Goal: Navigation & Orientation: Find specific page/section

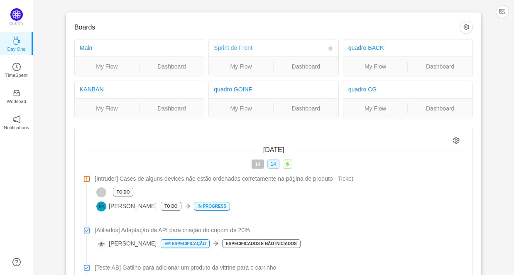
click at [239, 49] on link "Sprint do Front" at bounding box center [233, 47] width 39 height 7
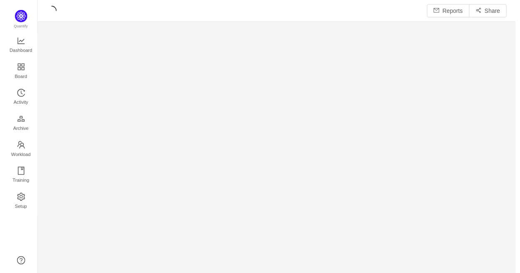
scroll to position [263, 463]
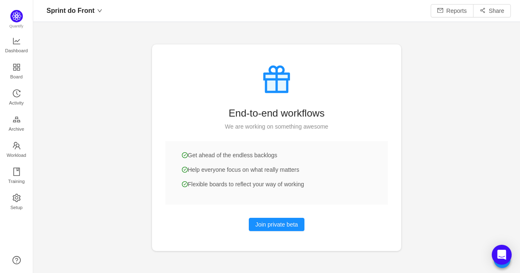
scroll to position [261, 469]
click at [13, 69] on span "Board" at bounding box center [16, 77] width 12 height 17
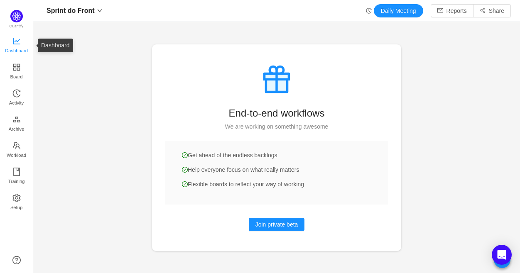
click at [15, 46] on span "Dashboard" at bounding box center [16, 50] width 23 height 17
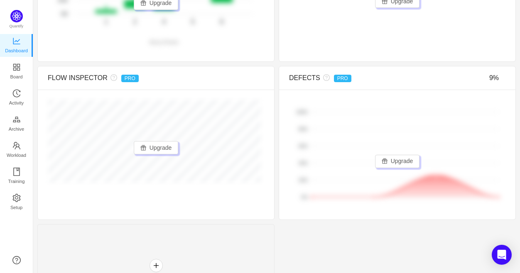
scroll to position [692, 0]
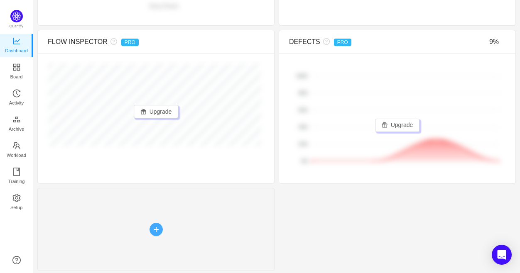
click at [156, 229] on button "button" at bounding box center [156, 229] width 13 height 13
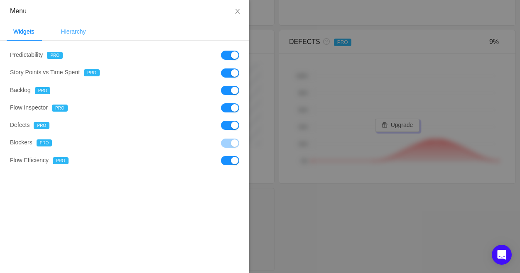
click at [82, 27] on div "Hierarchy" at bounding box center [73, 31] width 38 height 19
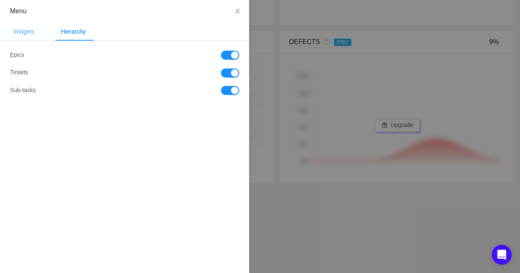
click at [26, 30] on div "Widgets" at bounding box center [24, 31] width 34 height 19
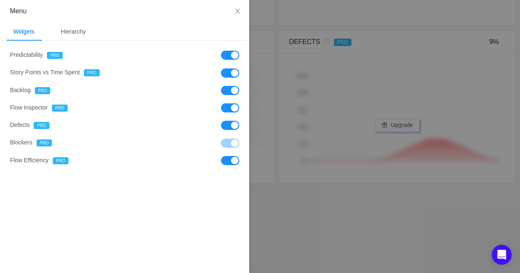
click at [298, 232] on div at bounding box center [260, 136] width 520 height 273
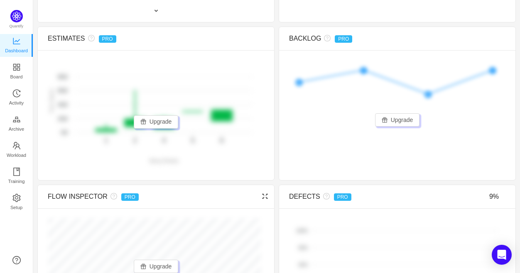
scroll to position [536, 0]
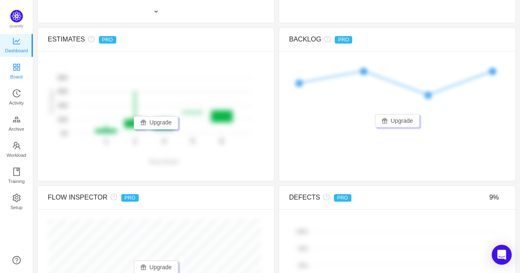
click at [21, 72] on span "Board" at bounding box center [16, 77] width 12 height 17
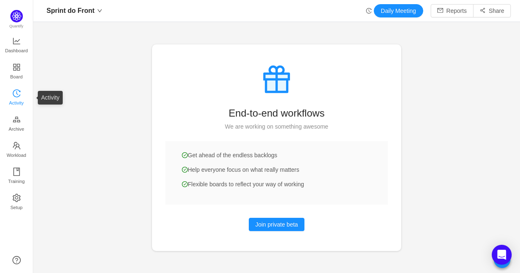
click at [12, 93] on link "Activity" at bounding box center [16, 98] width 8 height 17
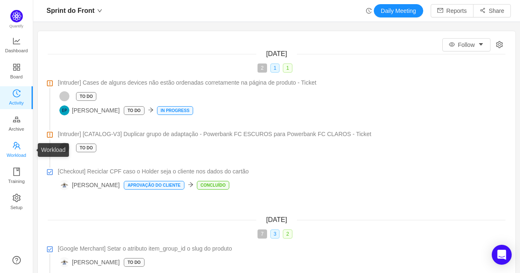
click at [15, 143] on icon "icon: team" at bounding box center [16, 146] width 8 height 8
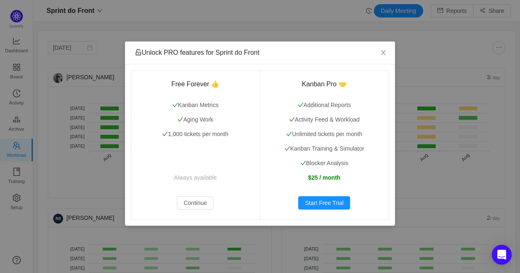
click at [17, 124] on div "Unlock PRO features for Sprint do Front Free Forever 👍 Kanban Metrics Aging Wor…" at bounding box center [260, 136] width 520 height 273
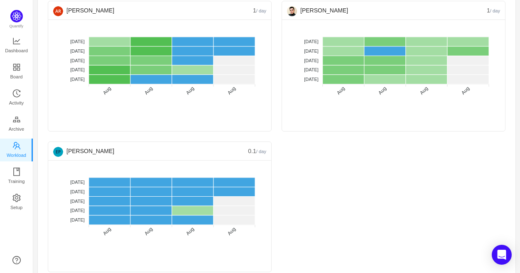
scroll to position [349, 0]
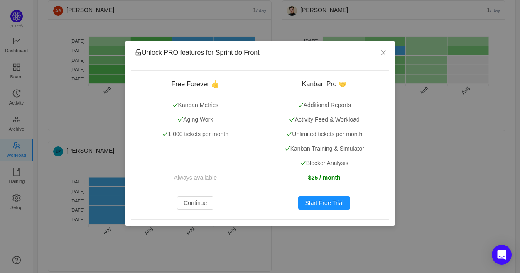
click at [421, 210] on div "Unlock PRO features for Sprint do Front Free Forever 👍 Kanban Metrics Aging Wor…" at bounding box center [260, 136] width 520 height 273
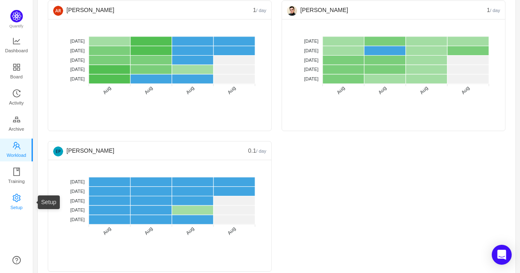
click at [18, 194] on link "Setup" at bounding box center [16, 202] width 8 height 17
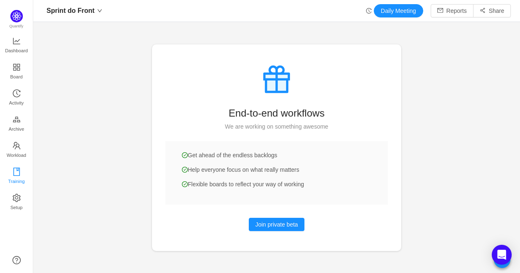
click at [12, 168] on link "Training" at bounding box center [16, 176] width 8 height 17
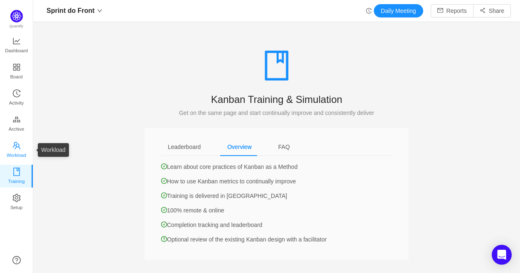
click at [17, 148] on span "Workload" at bounding box center [17, 155] width 20 height 17
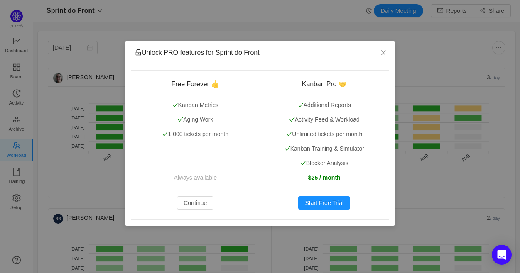
click at [60, 138] on div "Unlock PRO features for Sprint do Front Free Forever 👍 Kanban Metrics Aging Wor…" at bounding box center [260, 136] width 520 height 273
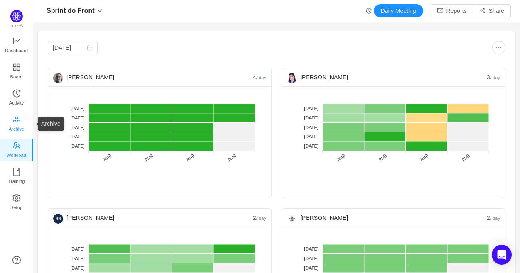
click at [13, 130] on span "Archive" at bounding box center [16, 129] width 15 height 17
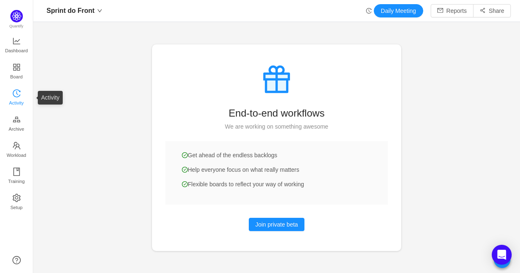
click at [16, 90] on icon "icon: history" at bounding box center [16, 93] width 8 height 8
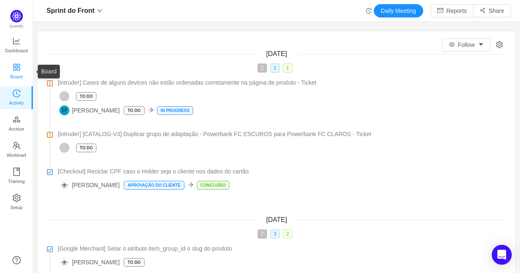
click at [15, 78] on span "Board" at bounding box center [16, 77] width 12 height 17
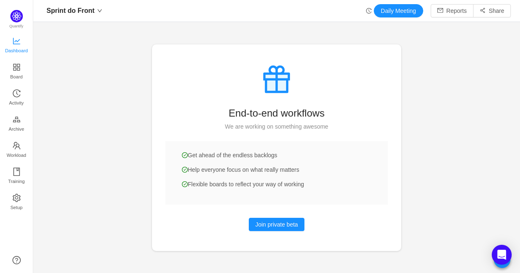
click at [17, 55] on span "Dashboard" at bounding box center [16, 50] width 23 height 17
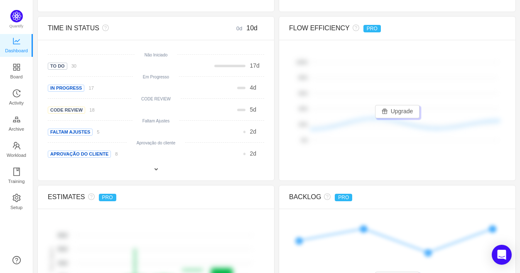
scroll to position [380, 0]
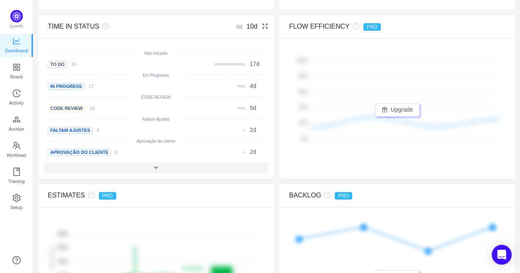
click at [153, 167] on span at bounding box center [156, 168] width 7 height 7
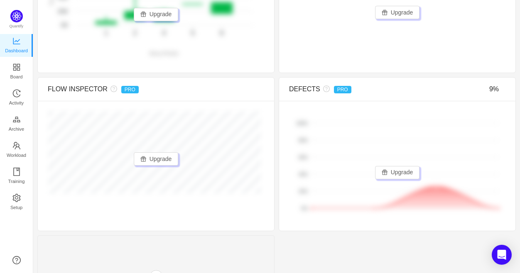
scroll to position [666, 0]
click at [15, 21] on span "Quantify" at bounding box center [17, 19] width 15 height 19
